Goal: Check status: Check status

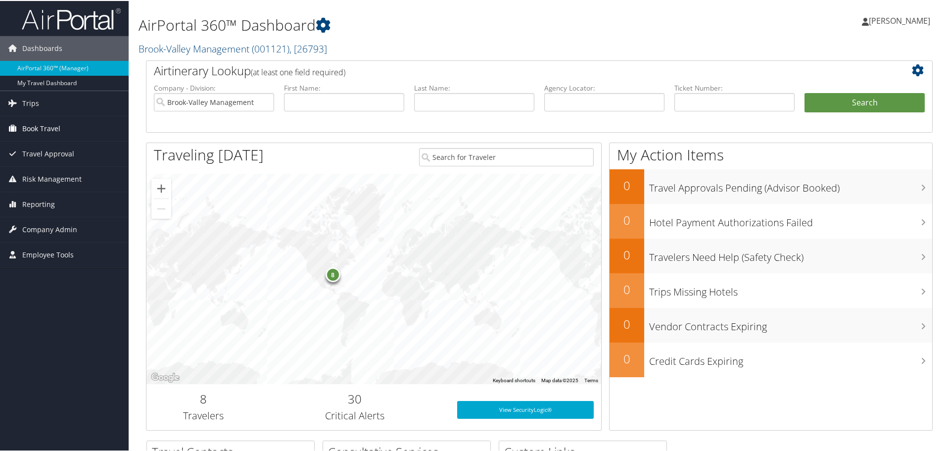
click at [21, 126] on link "Book Travel" at bounding box center [64, 127] width 129 height 25
click at [30, 107] on span "Trips" at bounding box center [30, 102] width 17 height 25
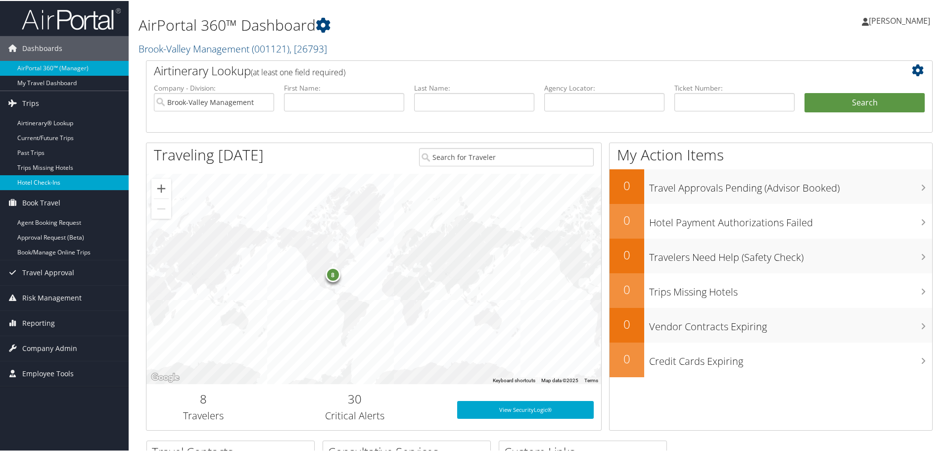
click at [38, 181] on link "Hotel Check-ins" at bounding box center [64, 181] width 129 height 15
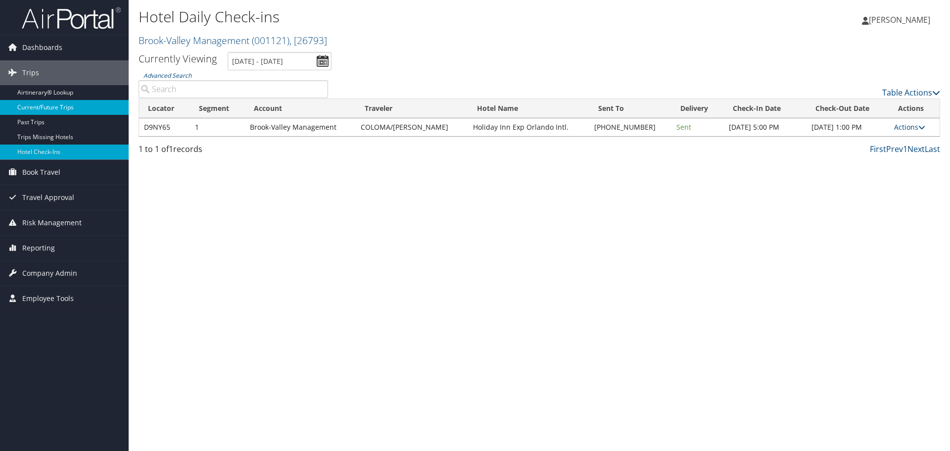
click at [48, 107] on link "Current/Future Trips" at bounding box center [64, 107] width 129 height 15
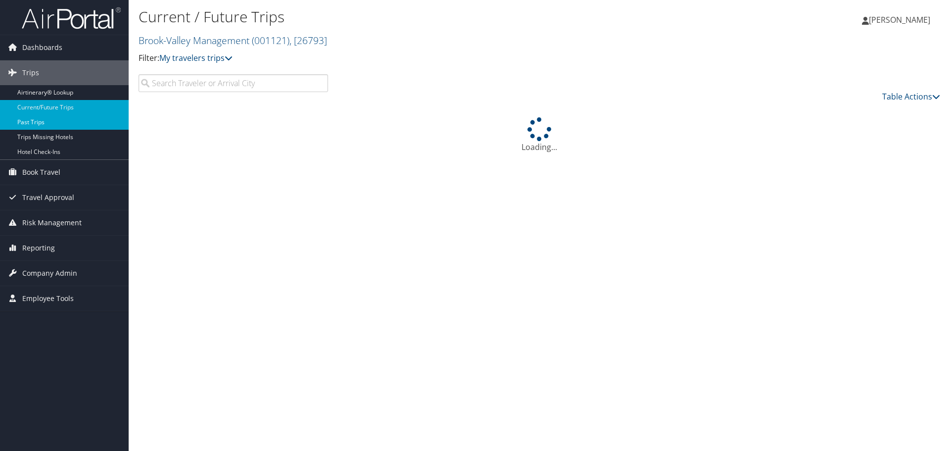
click at [82, 127] on link "Past Trips" at bounding box center [64, 122] width 129 height 15
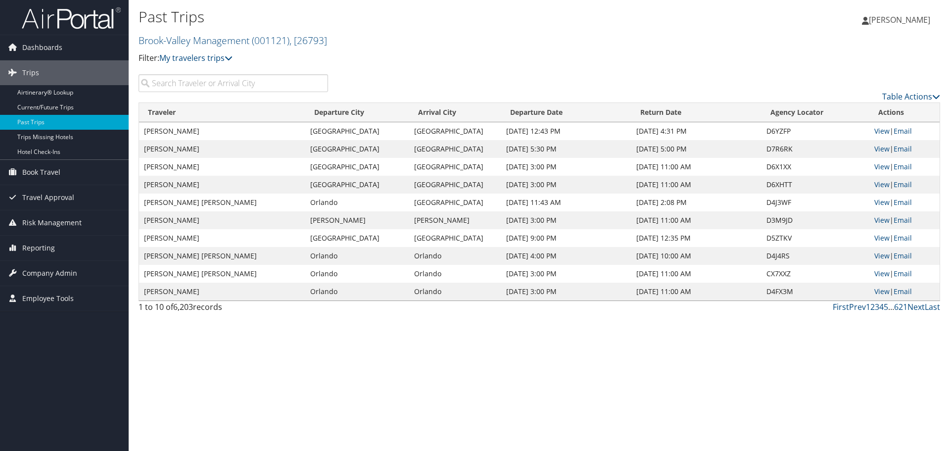
click at [234, 86] on input "search" at bounding box center [234, 83] width 190 height 18
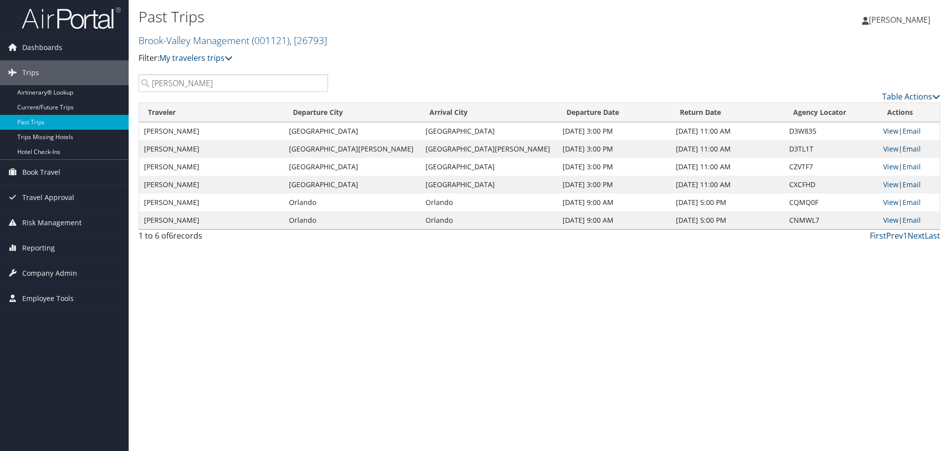
type input "[PERSON_NAME]"
click at [883, 128] on link "View" at bounding box center [890, 130] width 15 height 9
click at [63, 147] on link "Hotel Check-ins" at bounding box center [64, 152] width 129 height 15
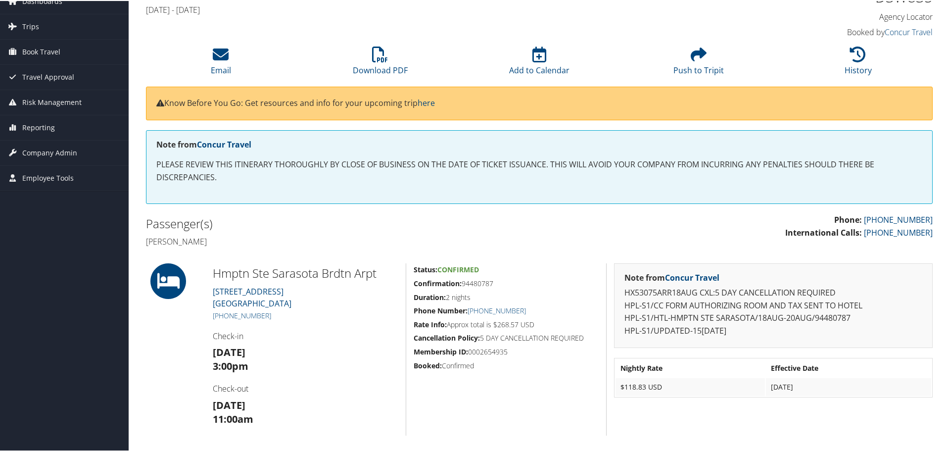
scroll to position [99, 0]
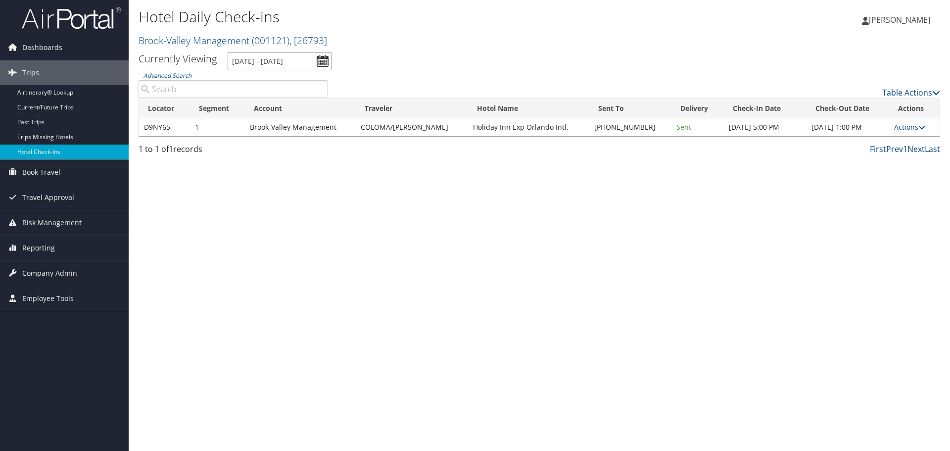
click at [322, 62] on input "9/4/2025 - 9/4/2025" at bounding box center [280, 61] width 104 height 18
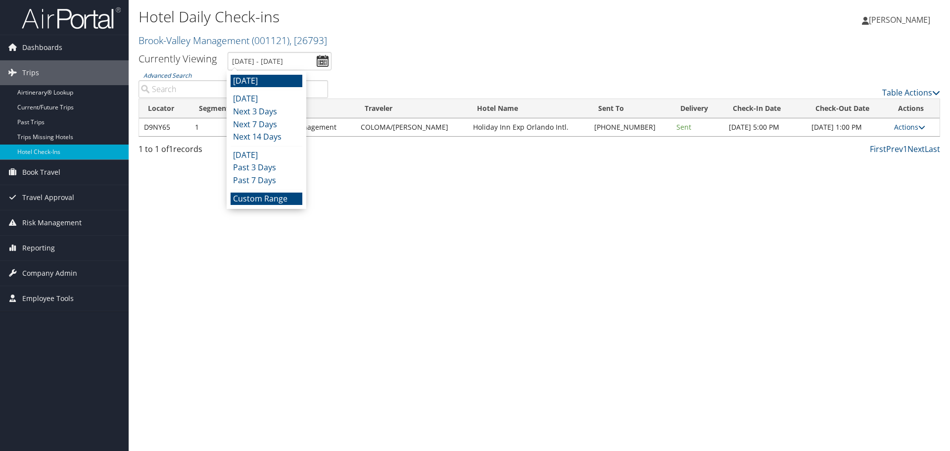
click at [252, 201] on li "Custom Range" at bounding box center [267, 199] width 72 height 13
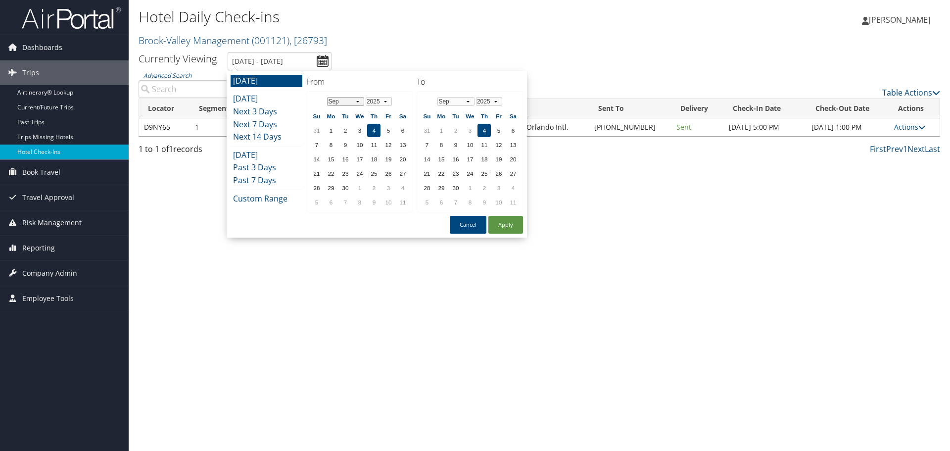
click at [355, 103] on select "Jan Feb Mar Apr May Jun Jul Aug Sep Oct Nov Dec" at bounding box center [345, 101] width 37 height 9
click at [332, 177] on td "18" at bounding box center [330, 173] width 13 height 13
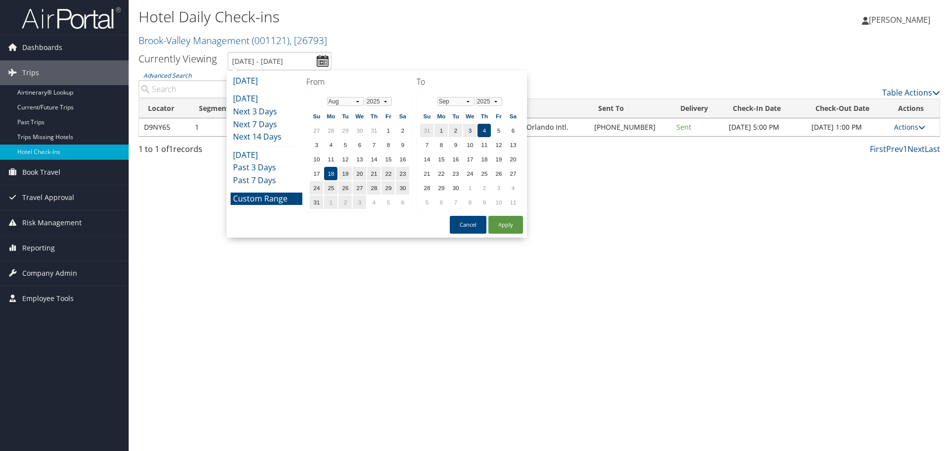
click at [461, 106] on th "Jan Feb Mar Apr May Jun Jul Aug Sep Oct Nov Dec 2025 2026 2027 2028 2029 2030" at bounding box center [470, 101] width 71 height 13
click at [458, 102] on select "Jan Feb Mar Apr May Jun Jul Aug Sep Oct Nov Dec" at bounding box center [456, 101] width 37 height 9
click at [473, 171] on td "20" at bounding box center [469, 173] width 13 height 13
click at [498, 225] on button "Apply" at bounding box center [506, 225] width 35 height 18
type input "8/18/2025 - 8/20/2025"
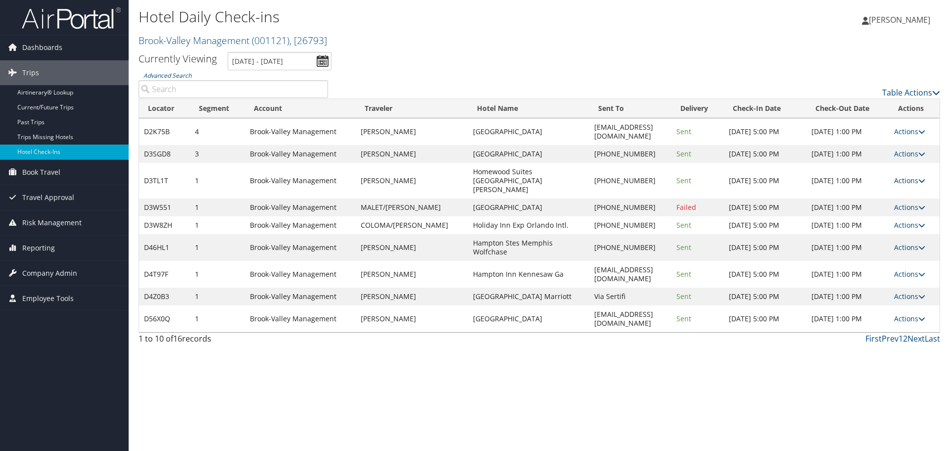
click at [920, 185] on link "Actions" at bounding box center [909, 180] width 31 height 9
click at [883, 245] on link "View Itinerary" at bounding box center [884, 250] width 85 height 17
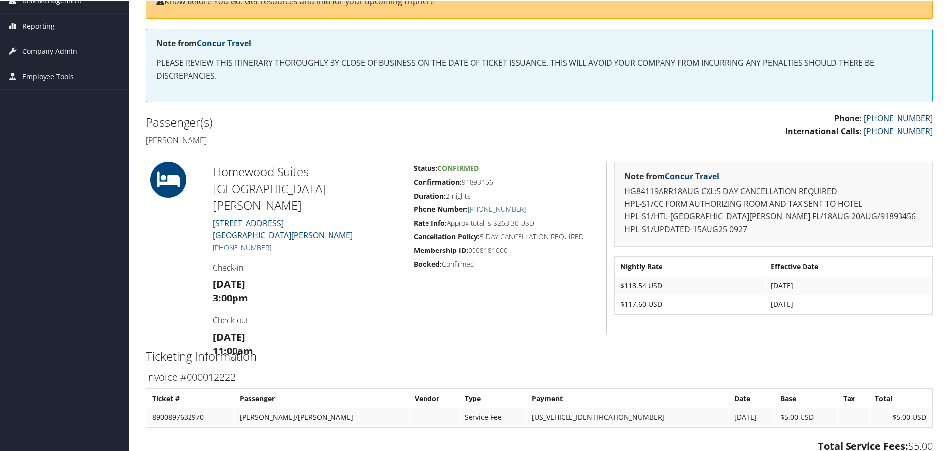
scroll to position [198, 0]
